Goal: Information Seeking & Learning: Find specific fact

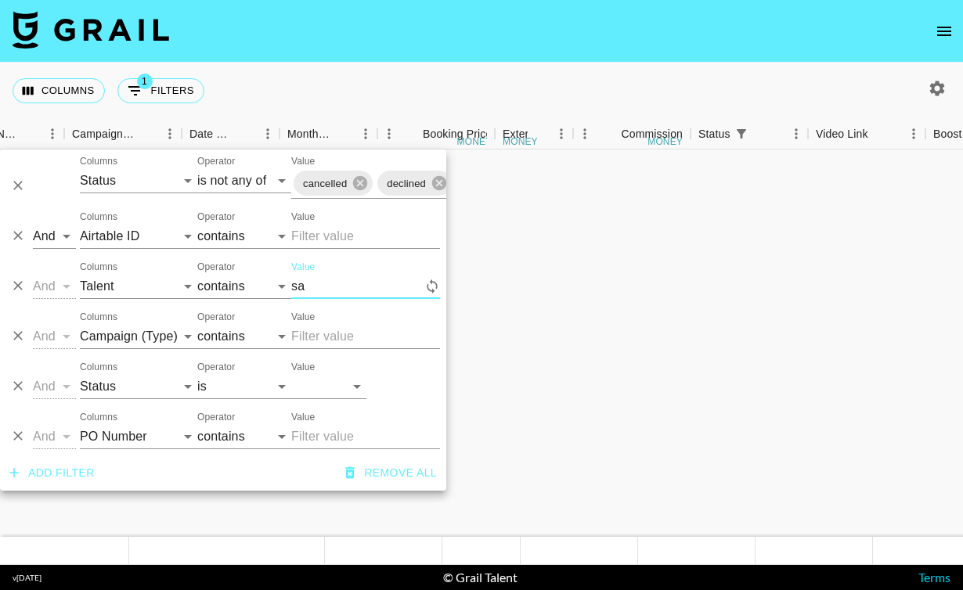
select select "status"
select select "isNotAnyOf"
select select "airtableId"
select select "talentName"
select select "campaign"
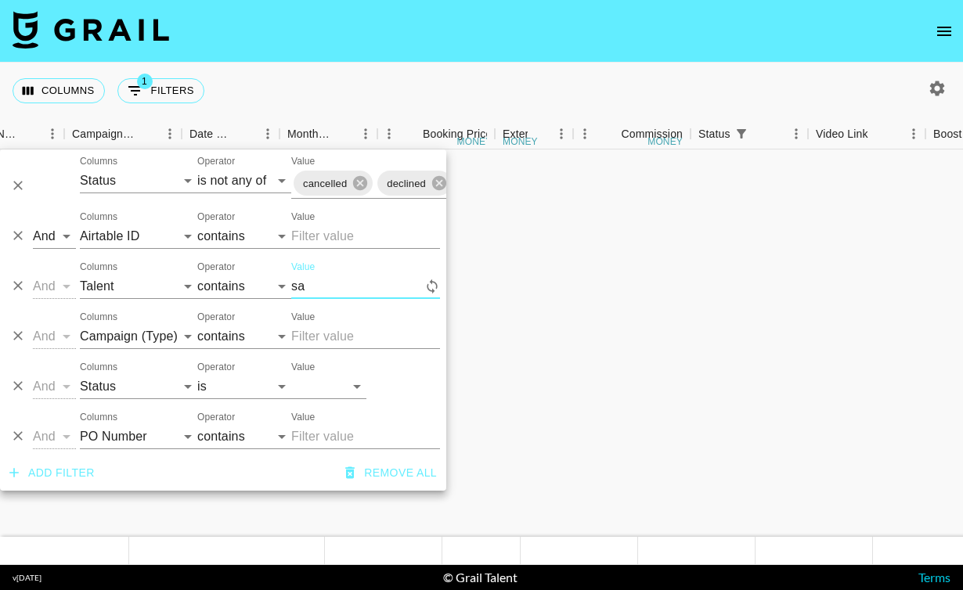
select select "status"
select select "purchaseOrder"
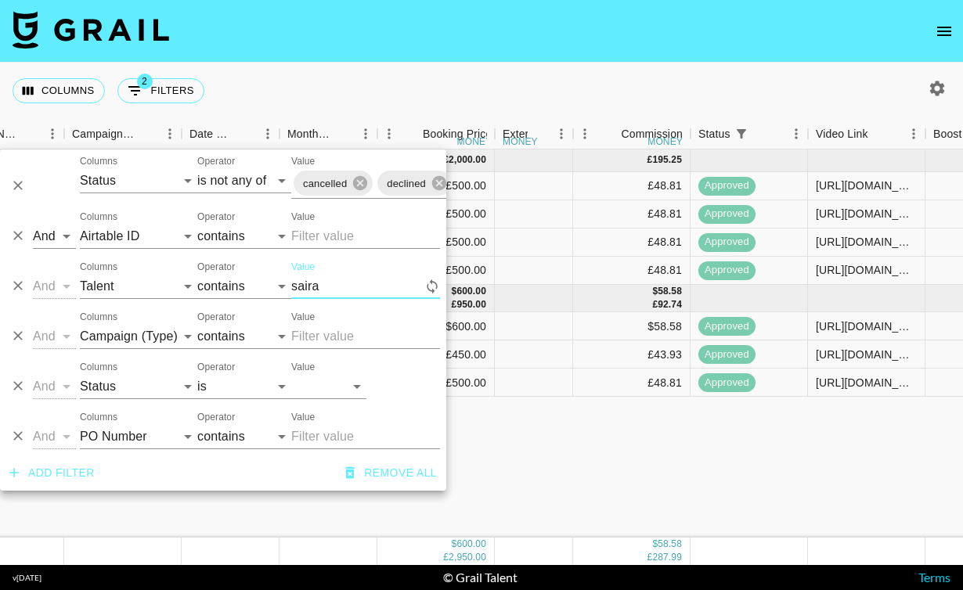
scroll to position [0, 691]
type input "saira"
click at [942, 79] on icon "button" at bounding box center [937, 88] width 19 height 19
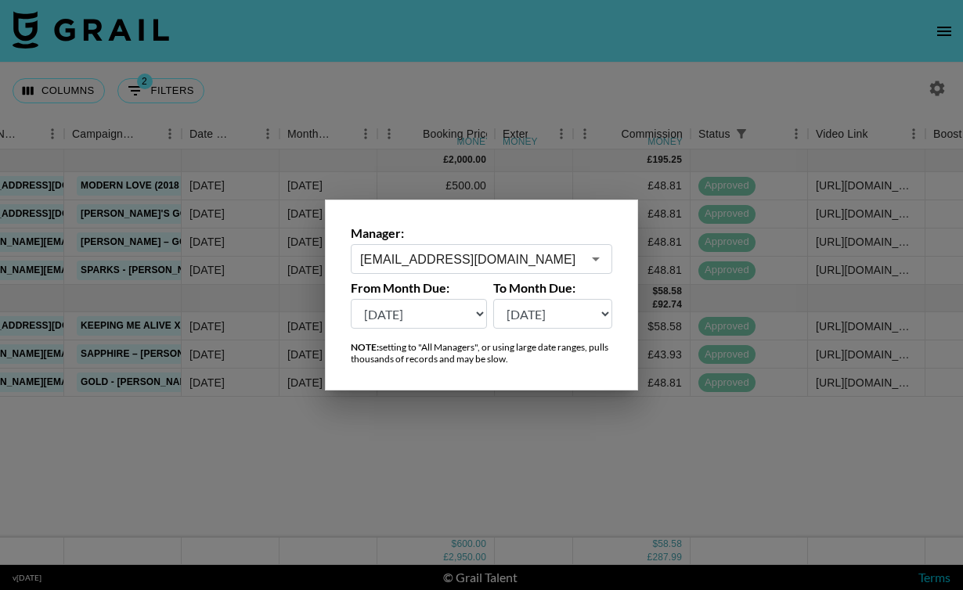
click at [442, 321] on select "[DATE] [DATE] '[DATE] May '[DATE] Mar '[DATE] Jan '[DATE] Nov '[DATE] Sep '[DAT…" at bounding box center [419, 314] width 136 height 30
select select "[DATE]"
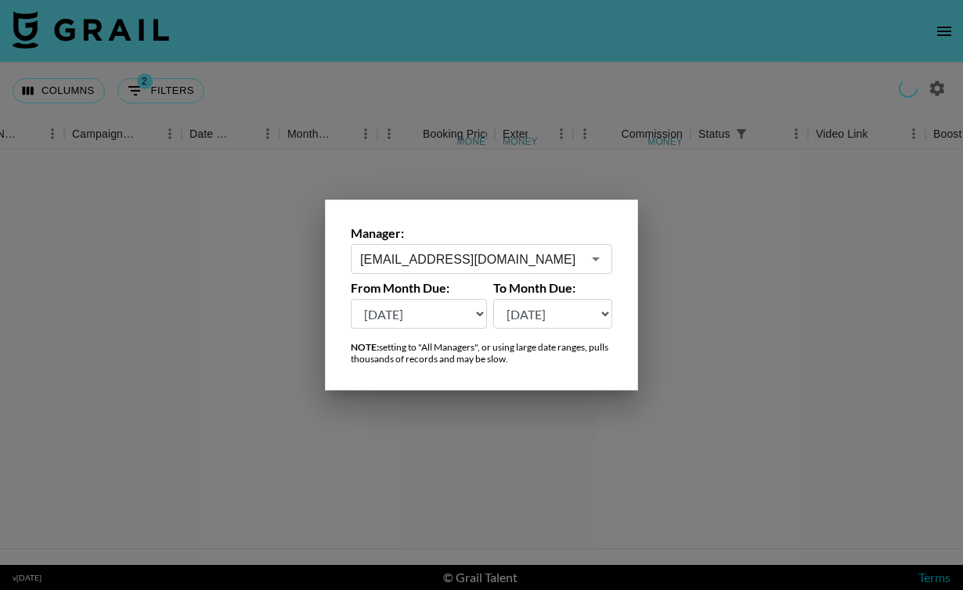
click at [308, 64] on div at bounding box center [481, 295] width 963 height 590
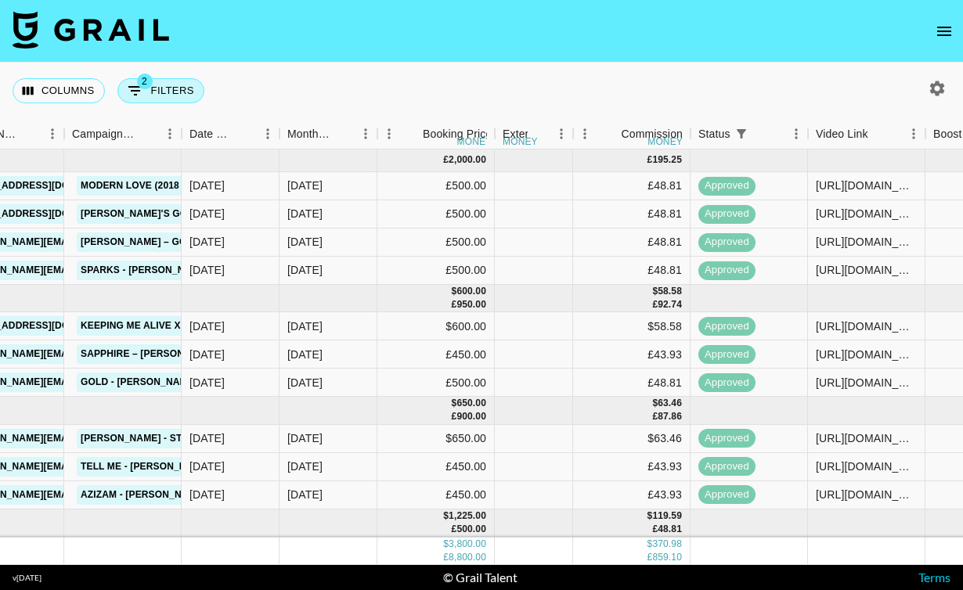
click at [173, 100] on button "2 Filters" at bounding box center [160, 90] width 87 height 25
select select "status"
select select "isNotAnyOf"
select select "airtableId"
select select "talentName"
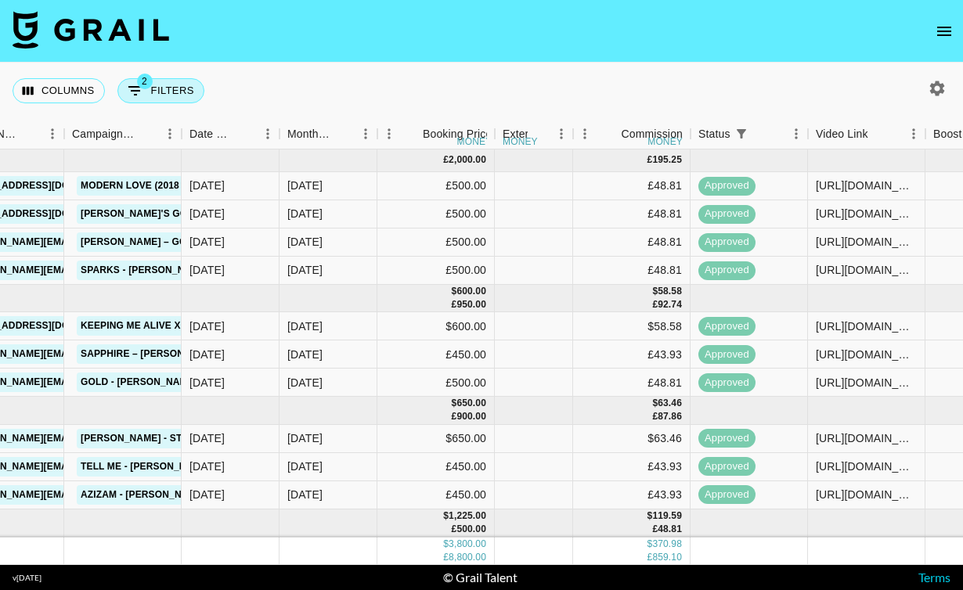
select select "campaign"
select select "status"
select select "purchaseOrder"
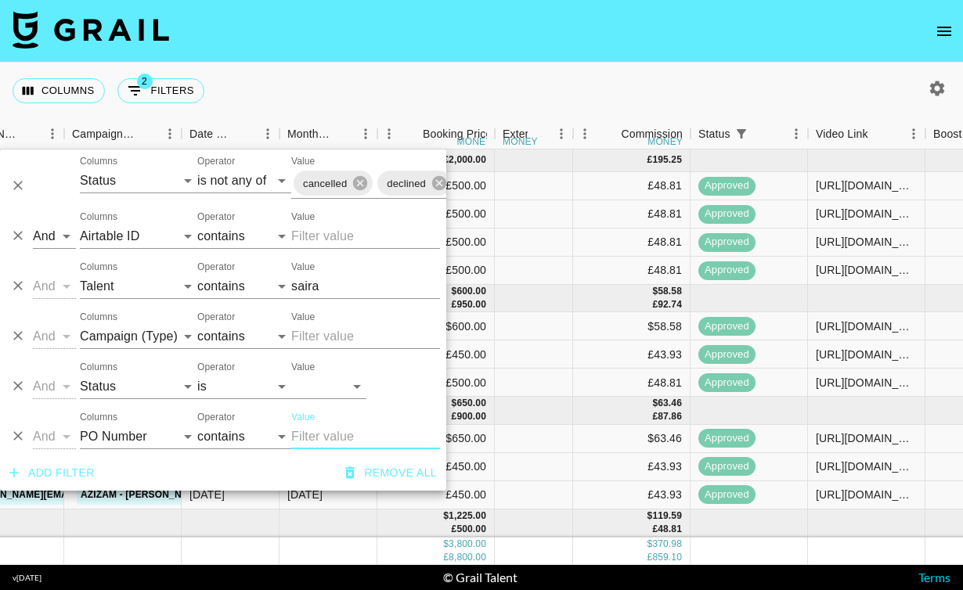
click at [312, 333] on input "Value" at bounding box center [365, 336] width 149 height 25
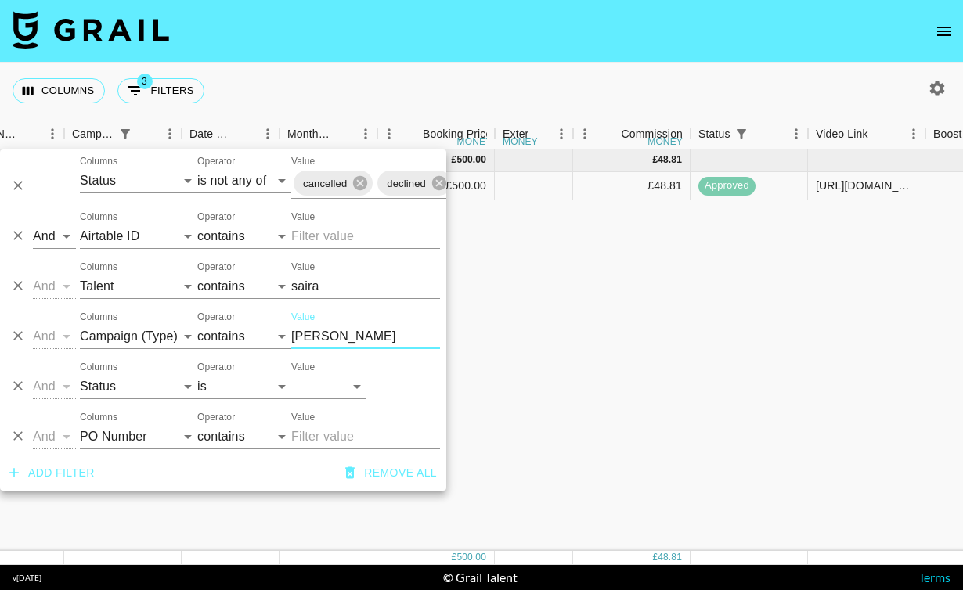
type input "[PERSON_NAME]"
click at [619, 348] on div "[DATE] ( 1 ) £ 500.00 £ 48.81 recPBzr6ylNu9cDCY sairaayan__ [EMAIL_ADDRESS][DOM…" at bounding box center [618, 351] width 2618 height 402
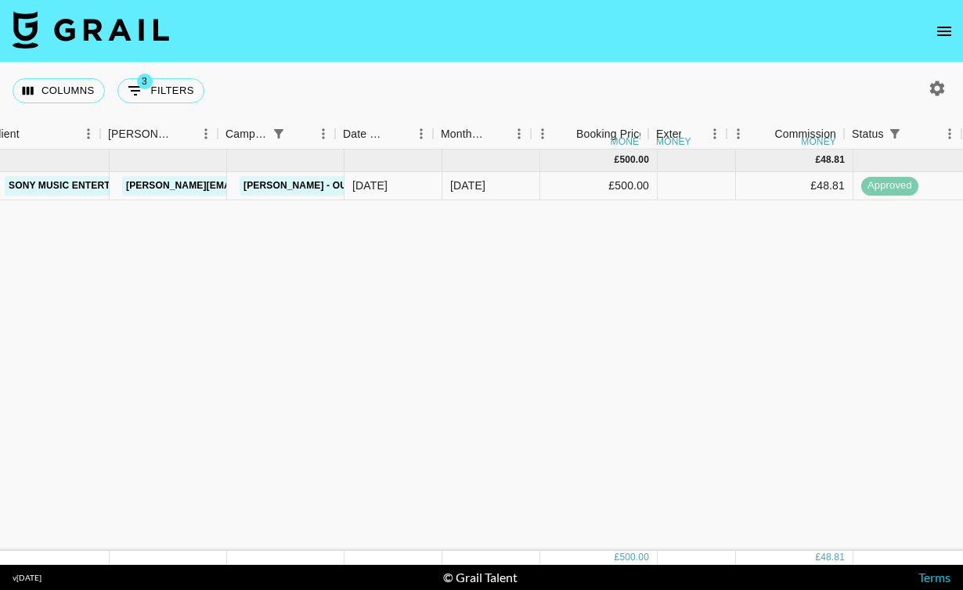
scroll to position [0, 438]
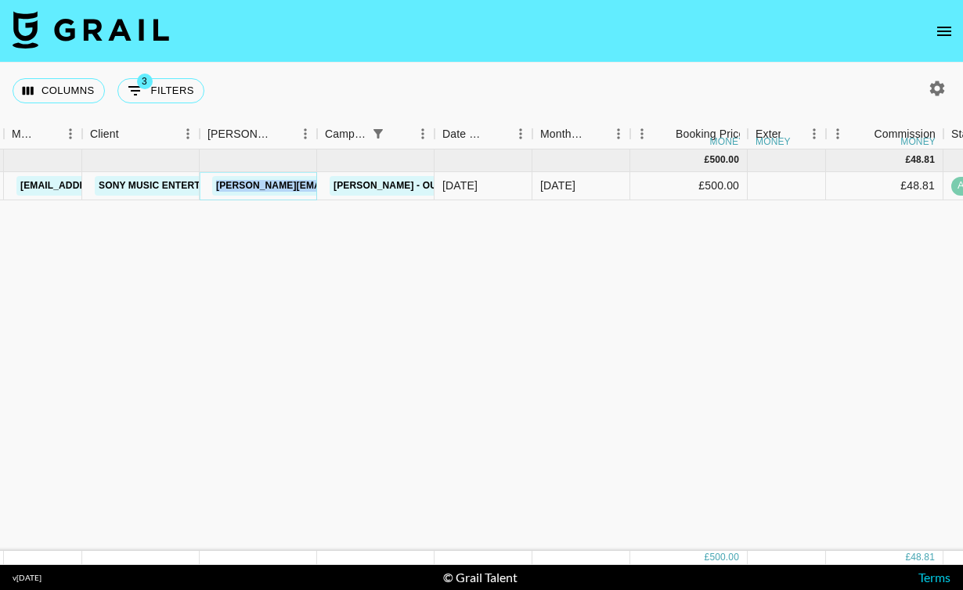
copy link "[PERSON_NAME][EMAIL_ADDRESS][DOMAIN_NAME]"
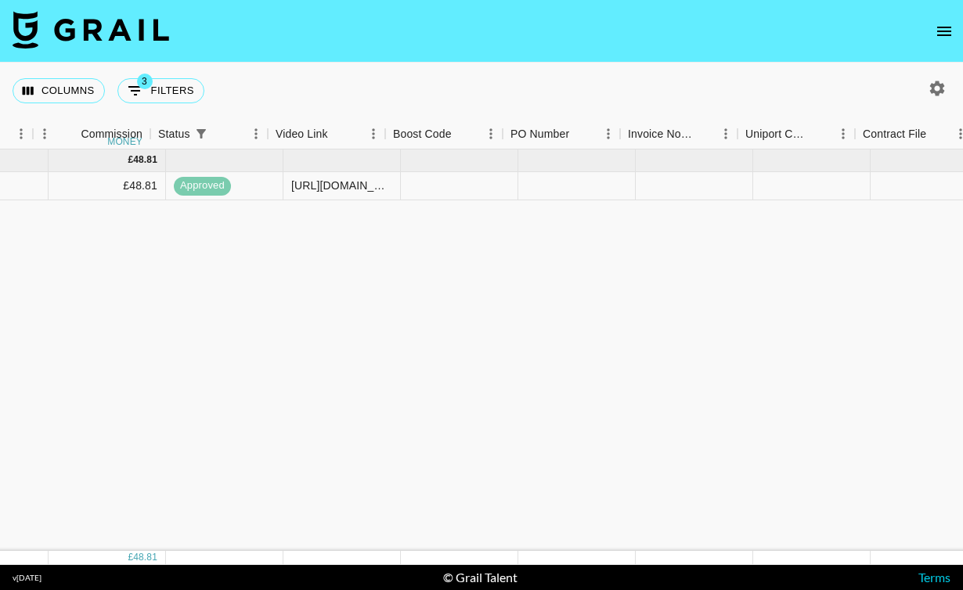
scroll to position [0, 1240]
